Goal: Download file/media

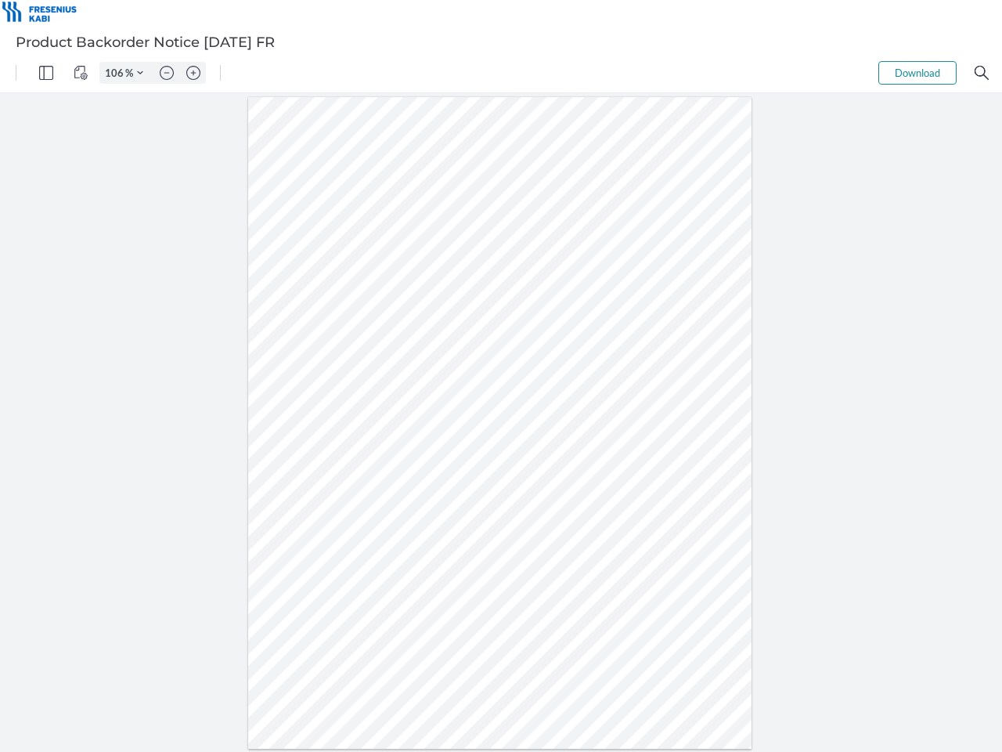
click at [46, 73] on img "Panel" at bounding box center [46, 73] width 14 height 14
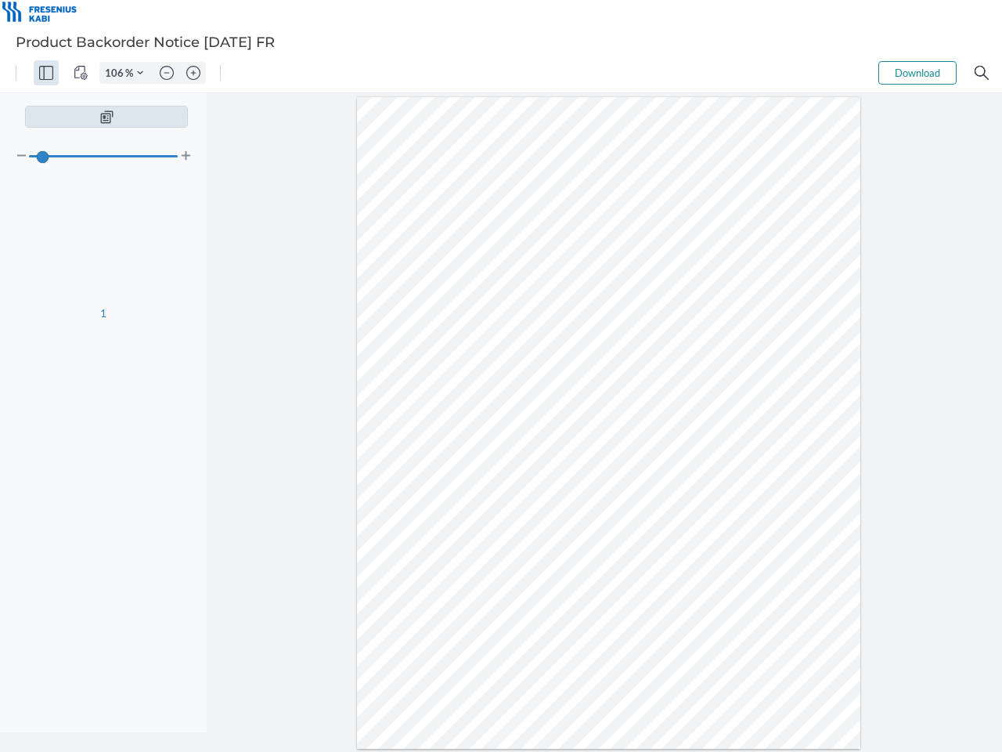
click at [81, 73] on img "View Controls" at bounding box center [81, 73] width 14 height 14
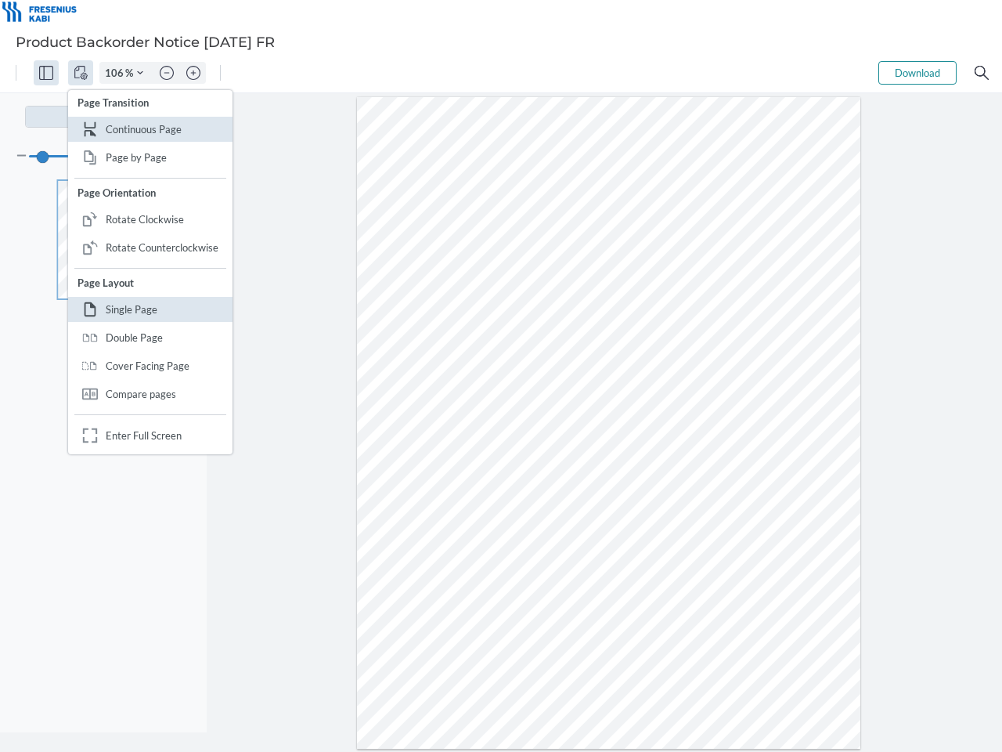
click at [117, 73] on input "106" at bounding box center [112, 73] width 25 height 14
click at [140, 73] on img "Zoom Controls" at bounding box center [140, 73] width 6 height 6
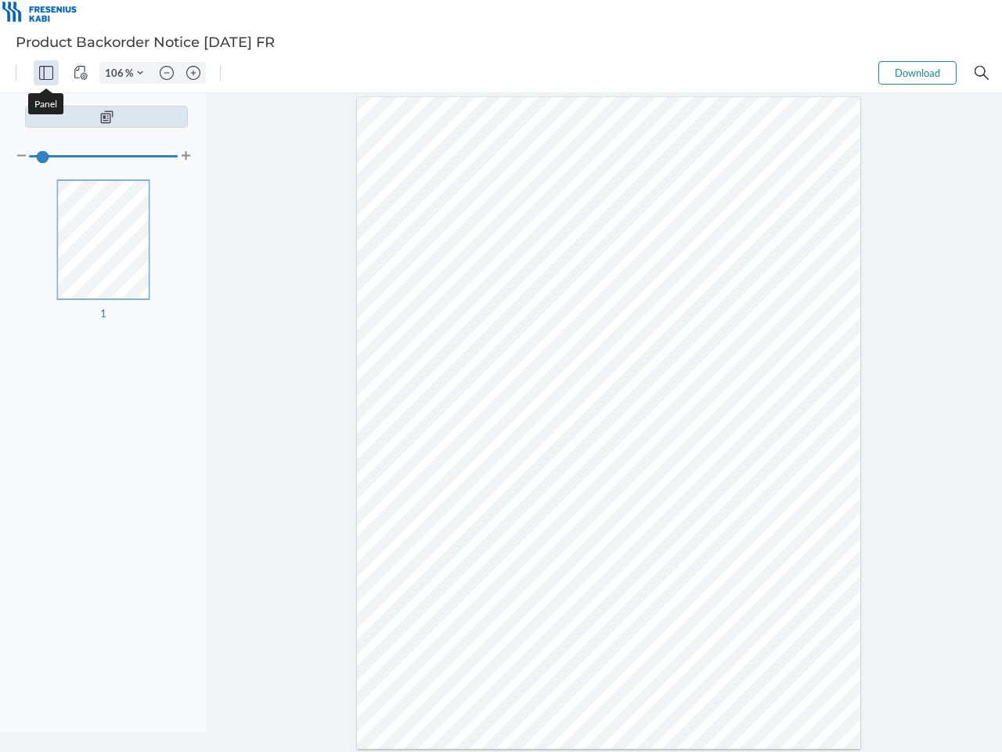
click at [167, 73] on img "Zoom out" at bounding box center [167, 73] width 14 height 14
click at [193, 73] on img "Zoom in" at bounding box center [193, 73] width 14 height 14
type input "106"
click at [918, 73] on button "Download" at bounding box center [917, 72] width 78 height 23
click at [982, 73] on img "Search" at bounding box center [982, 73] width 14 height 14
